Goal: Check status: Check status

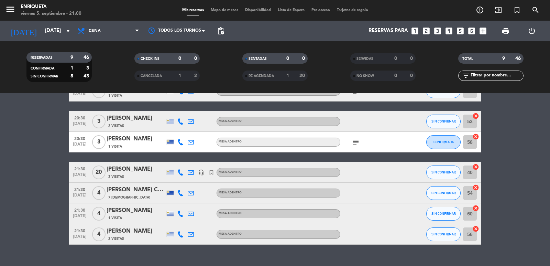
scroll to position [98, 0]
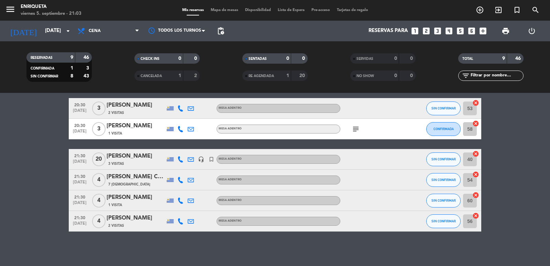
click at [133, 159] on div "[PERSON_NAME]" at bounding box center [136, 156] width 58 height 9
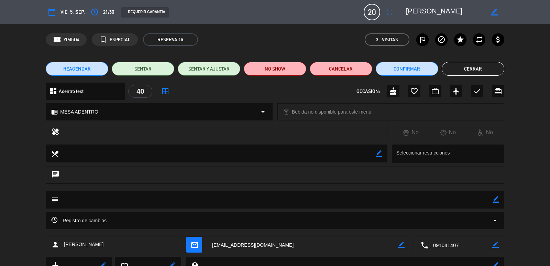
scroll to position [49, 0]
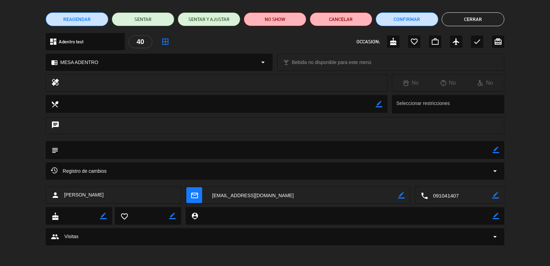
click at [459, 23] on button "Cerrar" at bounding box center [473, 19] width 63 height 14
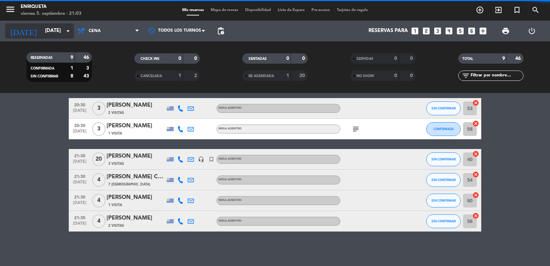
click at [42, 35] on input "[DATE]" at bounding box center [75, 30] width 66 height 13
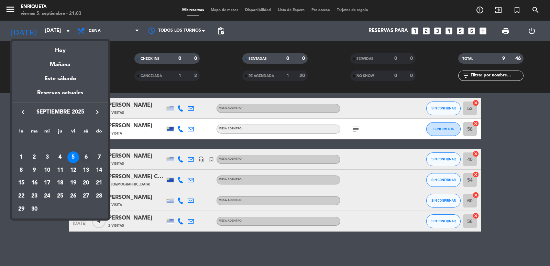
click at [91, 156] on div "6" at bounding box center [86, 157] width 12 height 12
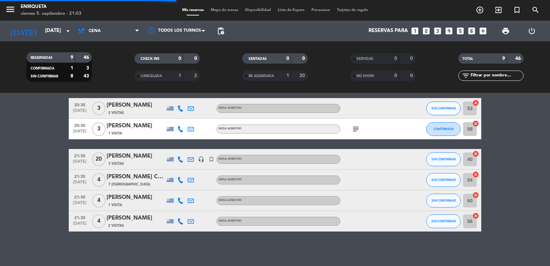
scroll to position [0, 0]
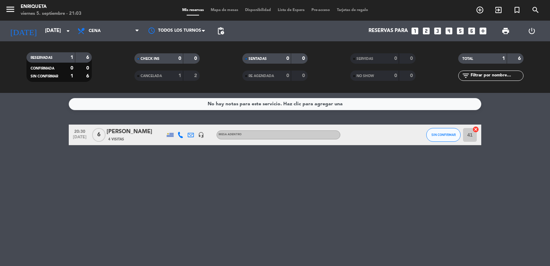
click at [56, 23] on div "[DATE] [DATE] arrow_drop_down" at bounding box center [39, 31] width 69 height 21
click at [42, 34] on input "[DATE]" at bounding box center [75, 30] width 66 height 13
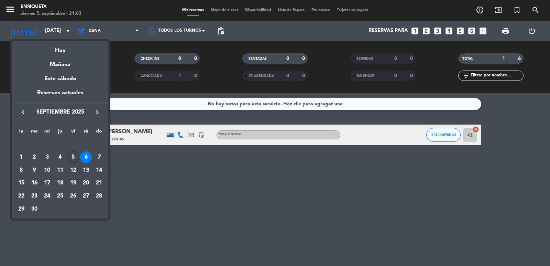
click at [71, 160] on div "5" at bounding box center [73, 157] width 12 height 12
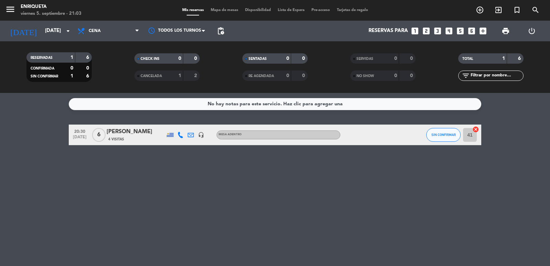
type input "[DATE]"
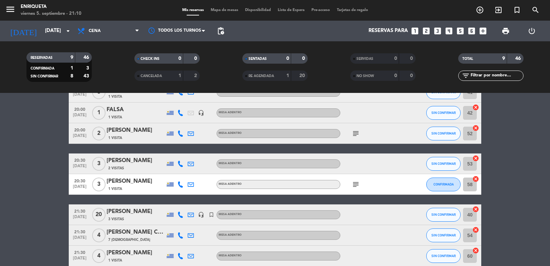
scroll to position [57, 0]
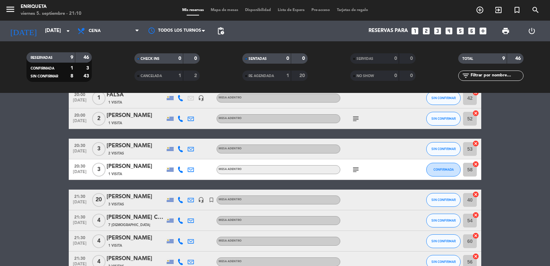
drag, startPoint x: 105, startPoint y: 194, endPoint x: 153, endPoint y: 199, distance: 47.7
click at [153, 199] on div "21:30 [DATE] [PERSON_NAME] 3 Visitas headset_mic turned_in_not MESA ADENTRO SIN…" at bounding box center [275, 199] width 412 height 21
click at [47, 198] on bookings-row "20:00 [DATE] 5 [PERSON_NAME] 1 Visita MESA ADENTRO SIN CONFIRMAR 41 cancel 20:0…" at bounding box center [275, 169] width 550 height 205
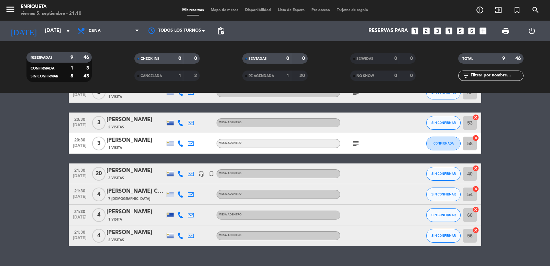
scroll to position [98, 0]
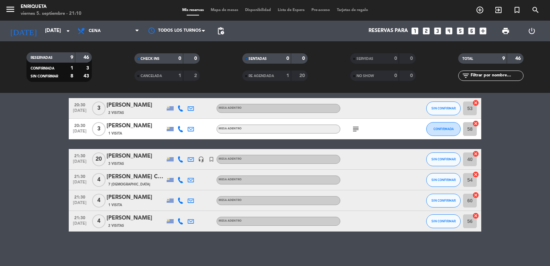
click at [40, 166] on bookings-row "20:00 [DATE] 5 [PERSON_NAME] 1 Visita MESA ADENTRO SIN CONFIRMAR 41 cancel 20:0…" at bounding box center [275, 128] width 550 height 205
click at [6, 136] on bookings-row "20:00 [DATE] 5 [PERSON_NAME] 1 Visita MESA ADENTRO SIN CONFIRMAR 41 cancel 20:0…" at bounding box center [275, 128] width 550 height 205
click at [355, 130] on icon "subject" at bounding box center [356, 129] width 8 height 8
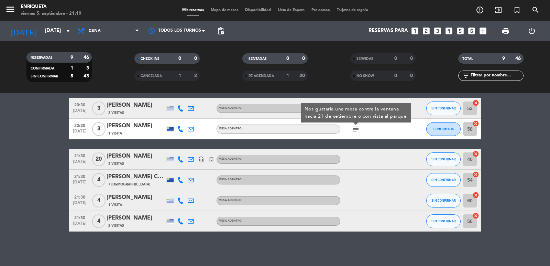
click at [27, 163] on bookings-row "20:00 [DATE] 5 [PERSON_NAME] 1 Visita MESA ADENTRO SIN CONFIRMAR 41 cancel 20:0…" at bounding box center [275, 128] width 550 height 205
